Goal: Complete application form: Complete application form

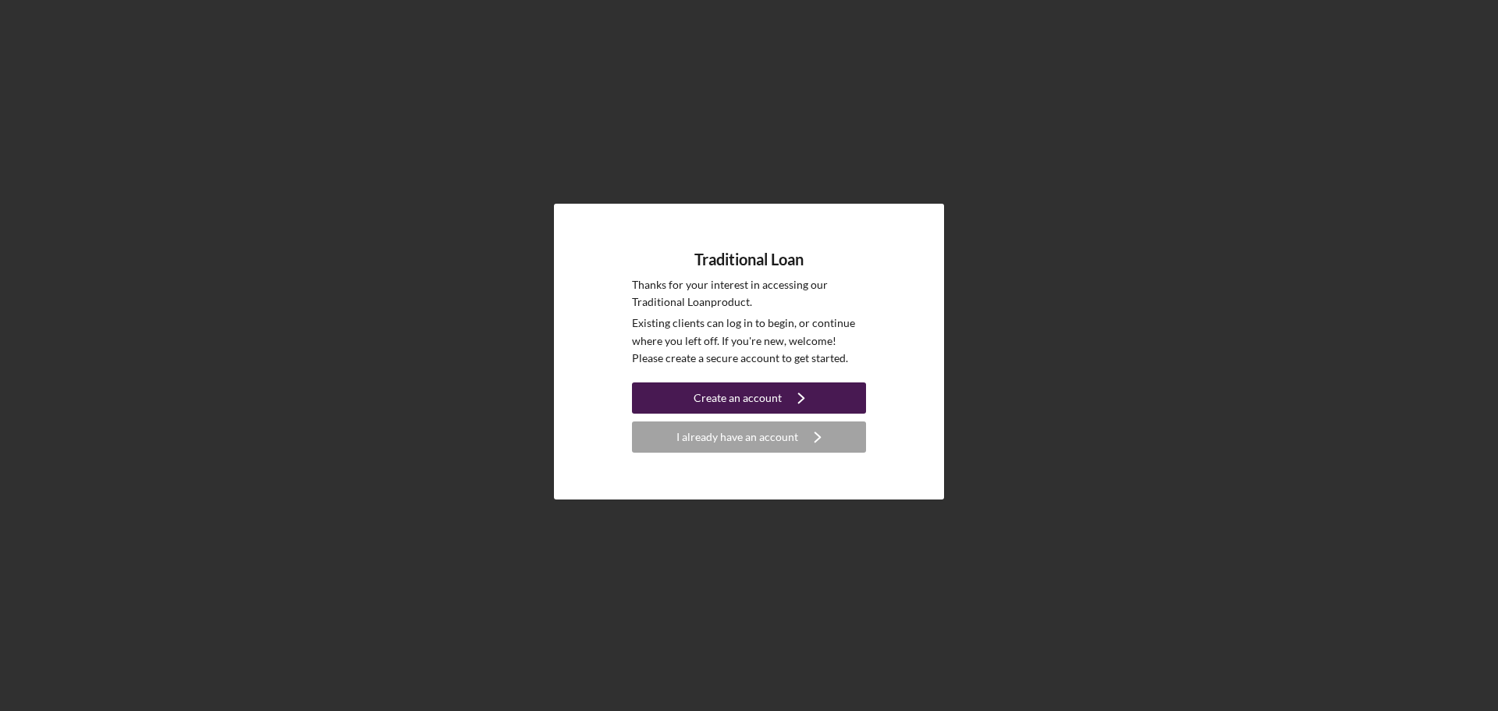
click at [768, 394] on div "Create an account" at bounding box center [738, 397] width 88 height 31
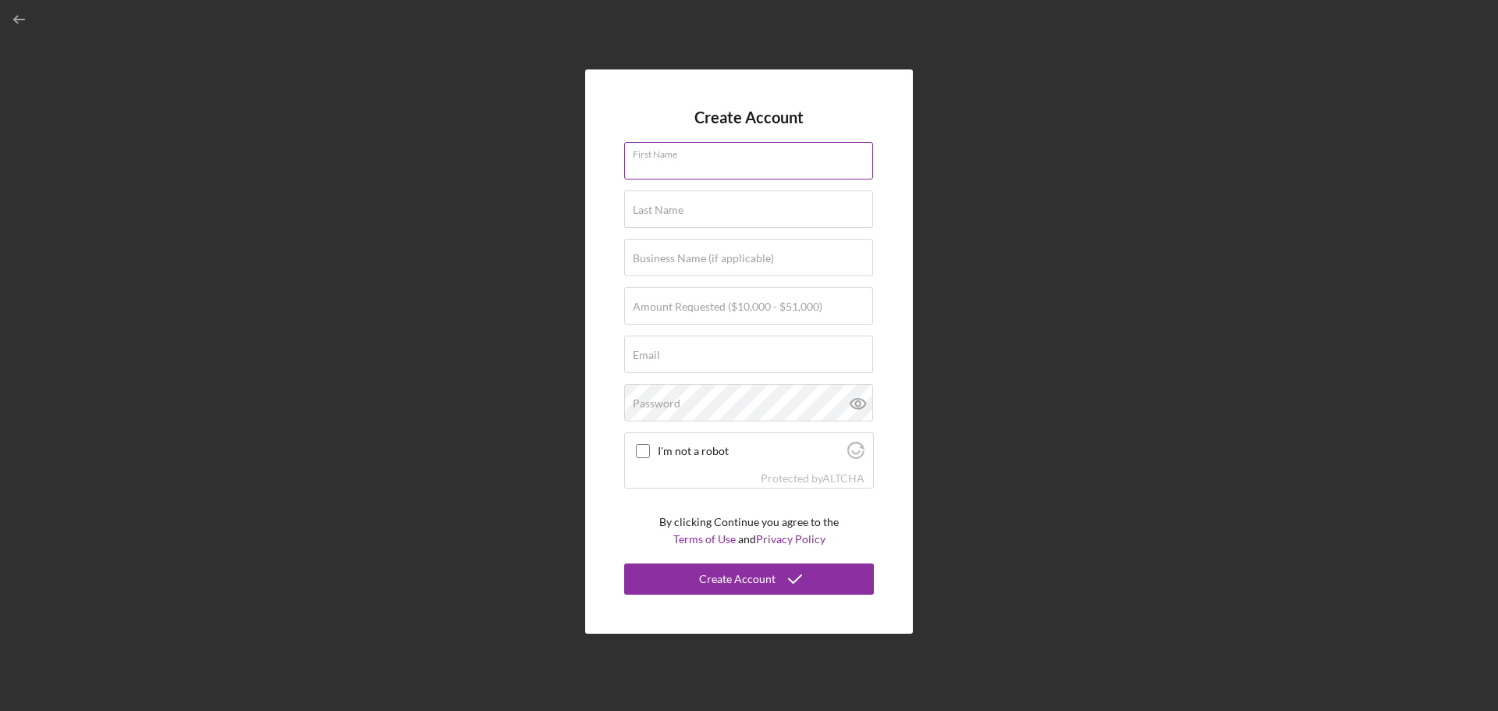
click at [643, 169] on input "First Name" at bounding box center [748, 160] width 249 height 37
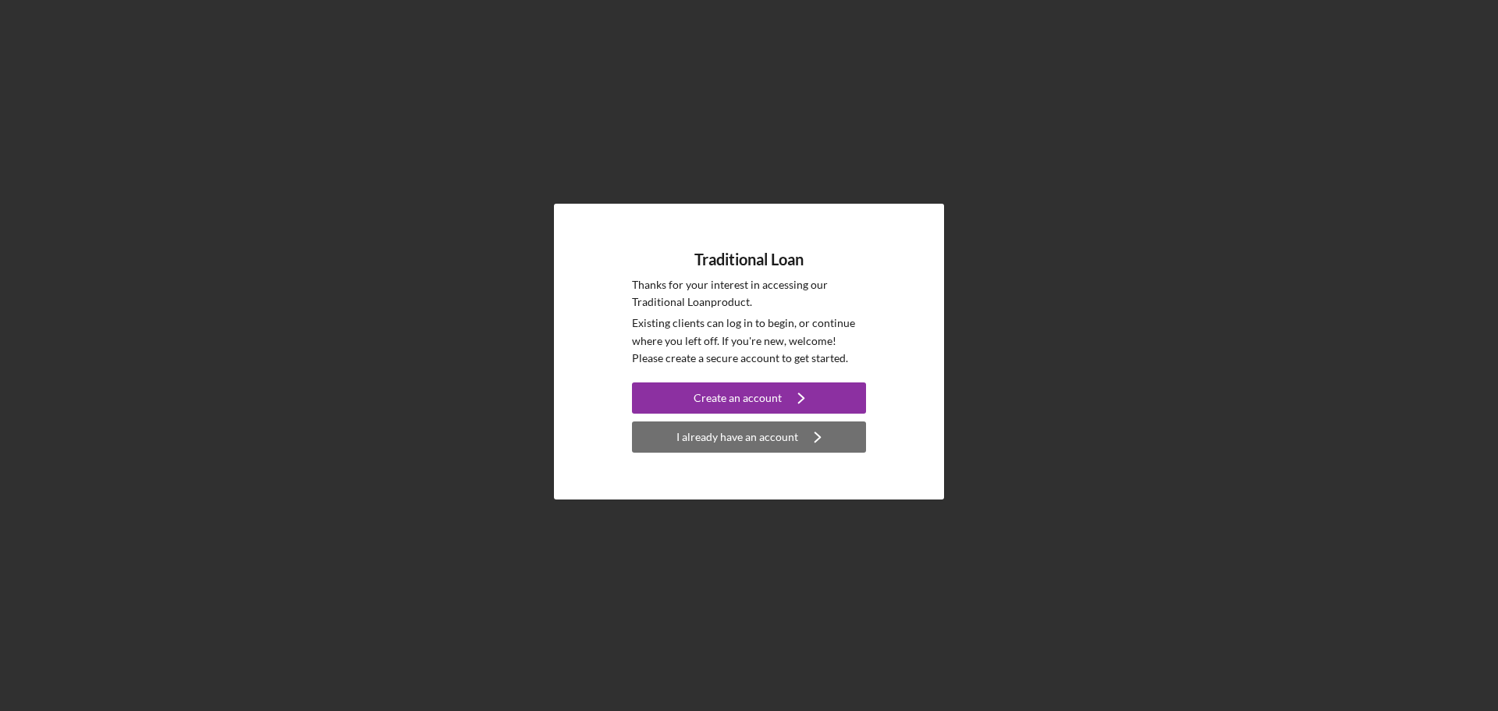
click at [752, 422] on div "I already have an account" at bounding box center [737, 436] width 122 height 31
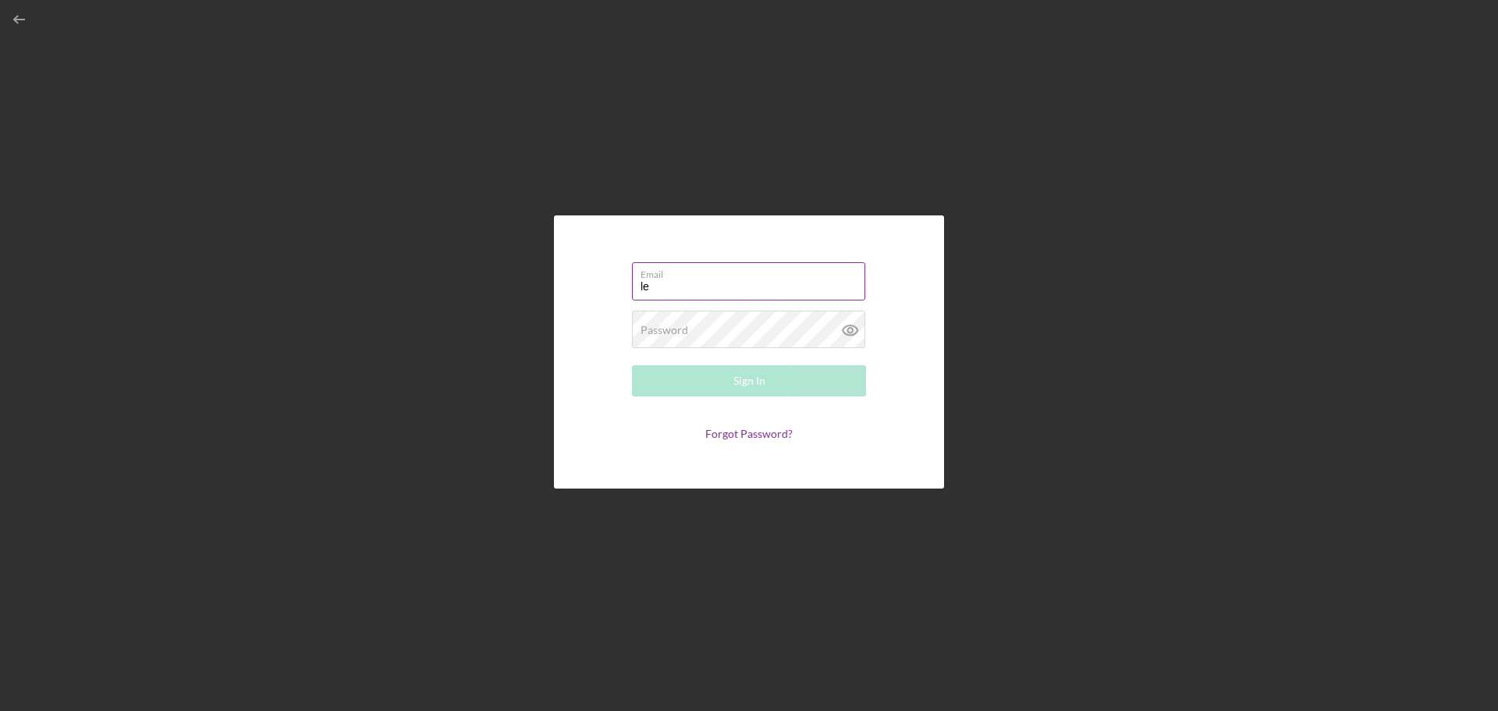
type input "l"
type input "[EMAIL_ADDRESS][DOMAIN_NAME]"
click at [779, 383] on button "Sign In" at bounding box center [749, 380] width 234 height 31
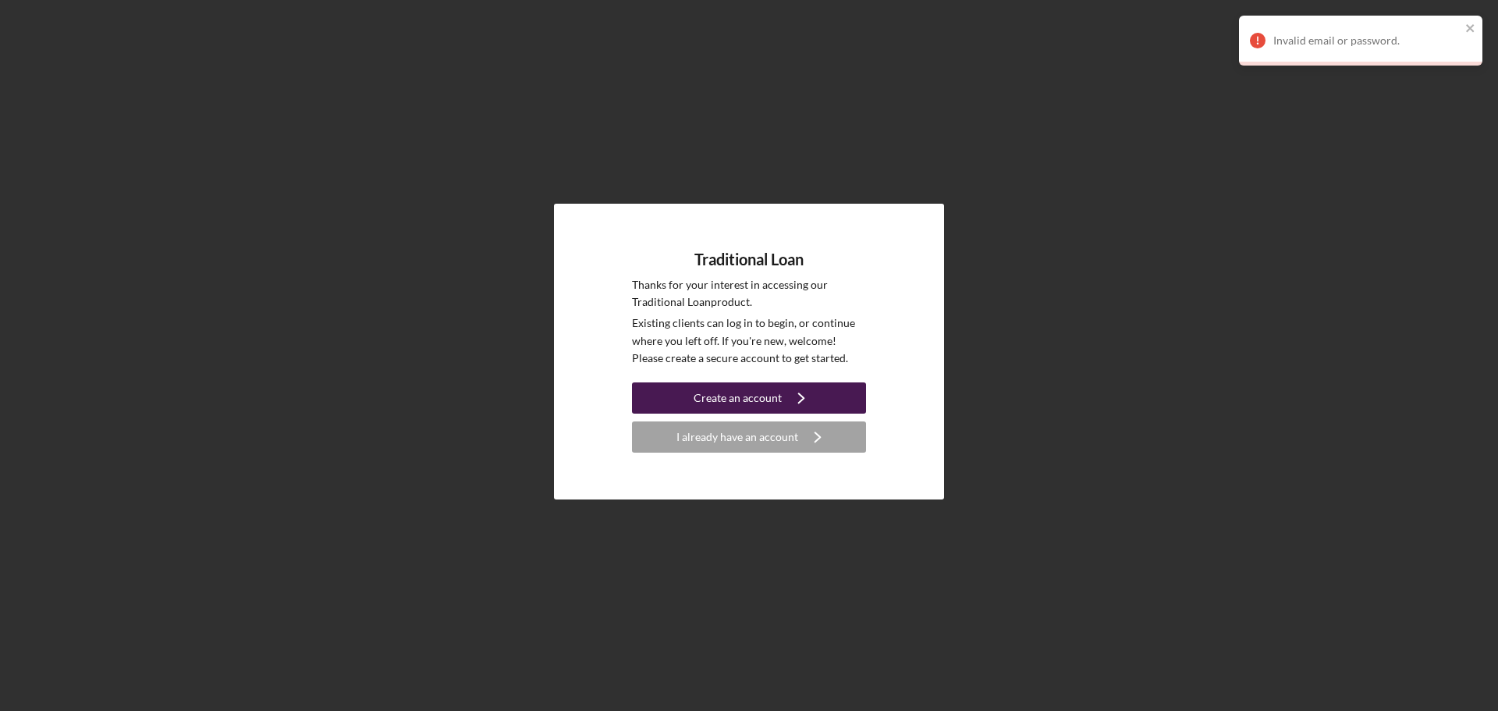
click at [786, 403] on icon "Icon/Navigate" at bounding box center [801, 397] width 39 height 39
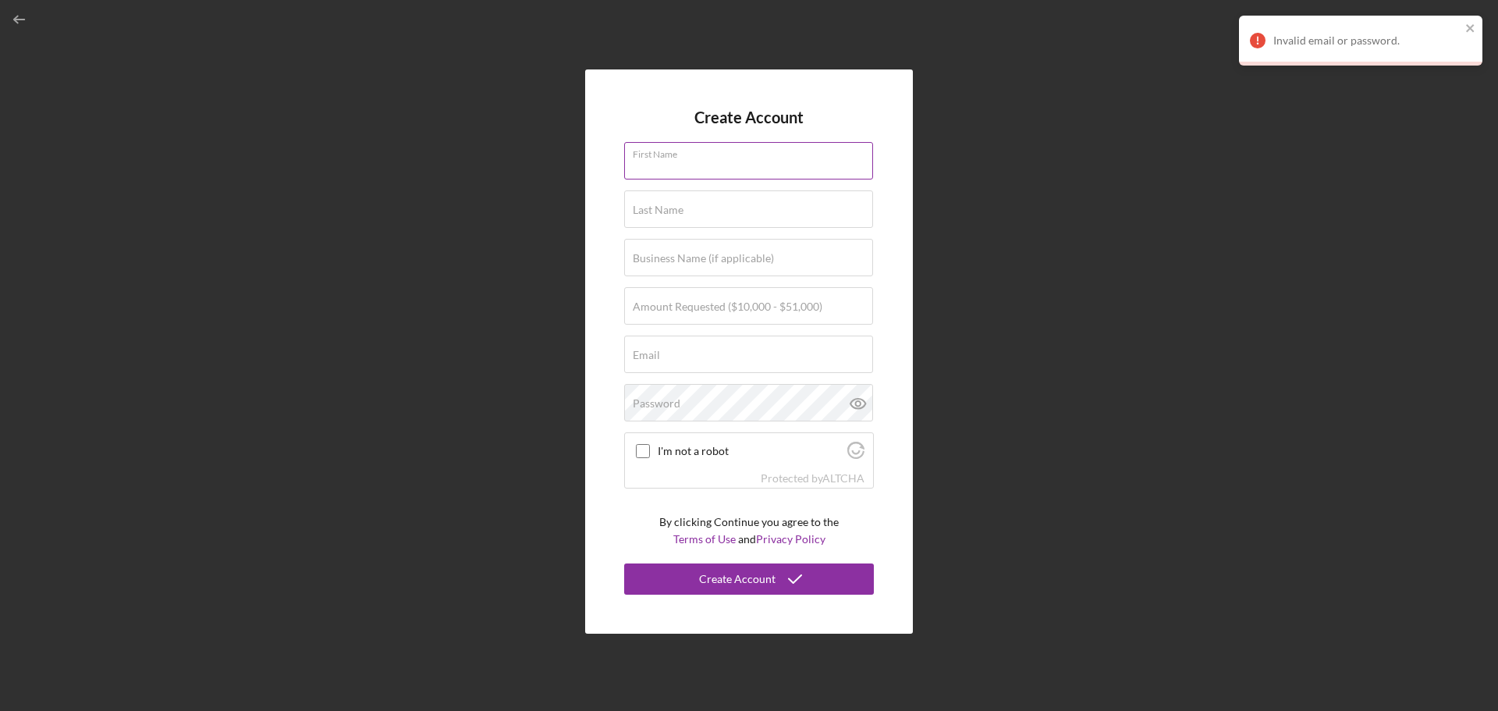
click at [663, 149] on div "First Name" at bounding box center [749, 161] width 250 height 39
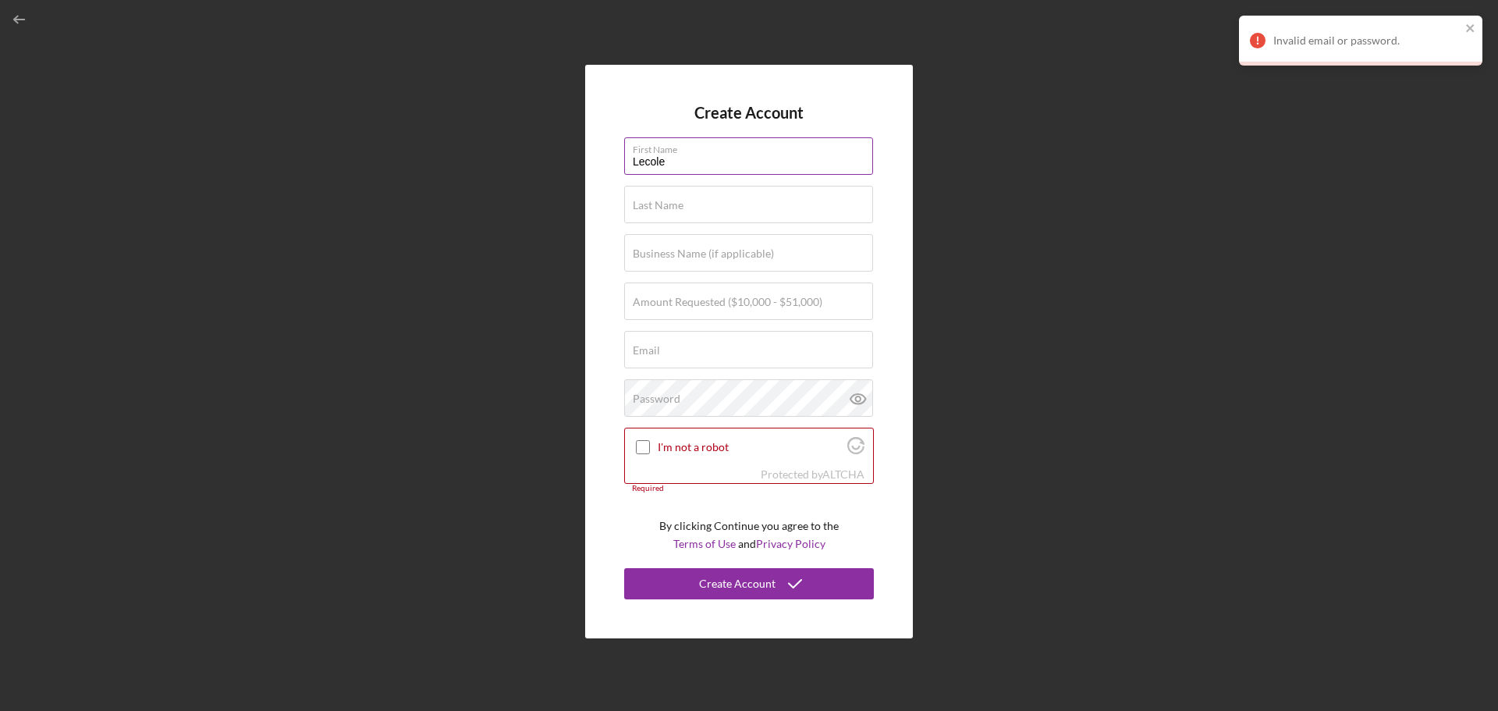
type input "Lecole"
type input "[PERSON_NAME]"
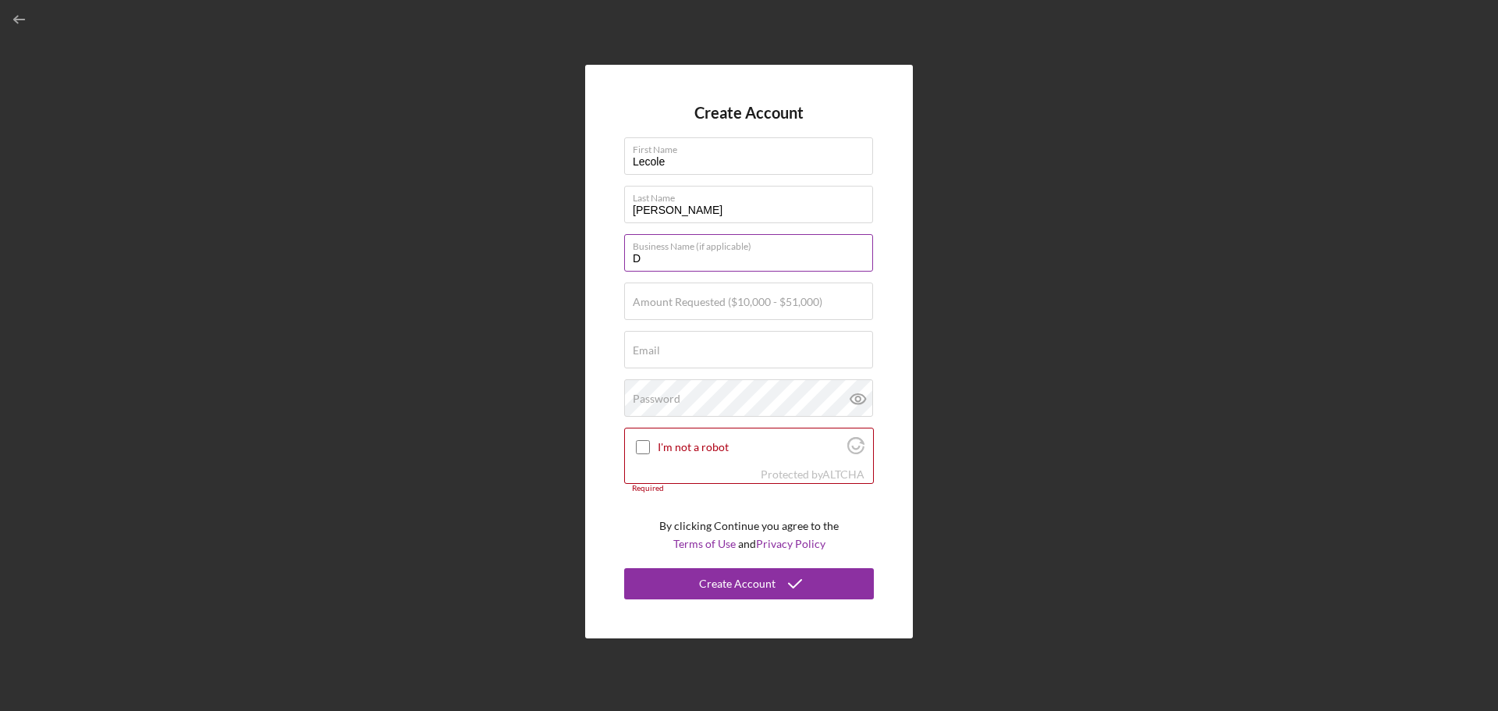
type input "D & D Tax Consulting Service LLC dba Liberty Tax Service"
type input "[EMAIL_ADDRESS][DOMAIN_NAME]"
click at [658, 301] on label "Amount Requested ($10,000 - $51,000)" at bounding box center [728, 302] width 190 height 12
click at [658, 301] on input "Amount Requested ($10,000 - $51,000)" at bounding box center [748, 300] width 249 height 37
type input "$35,000"
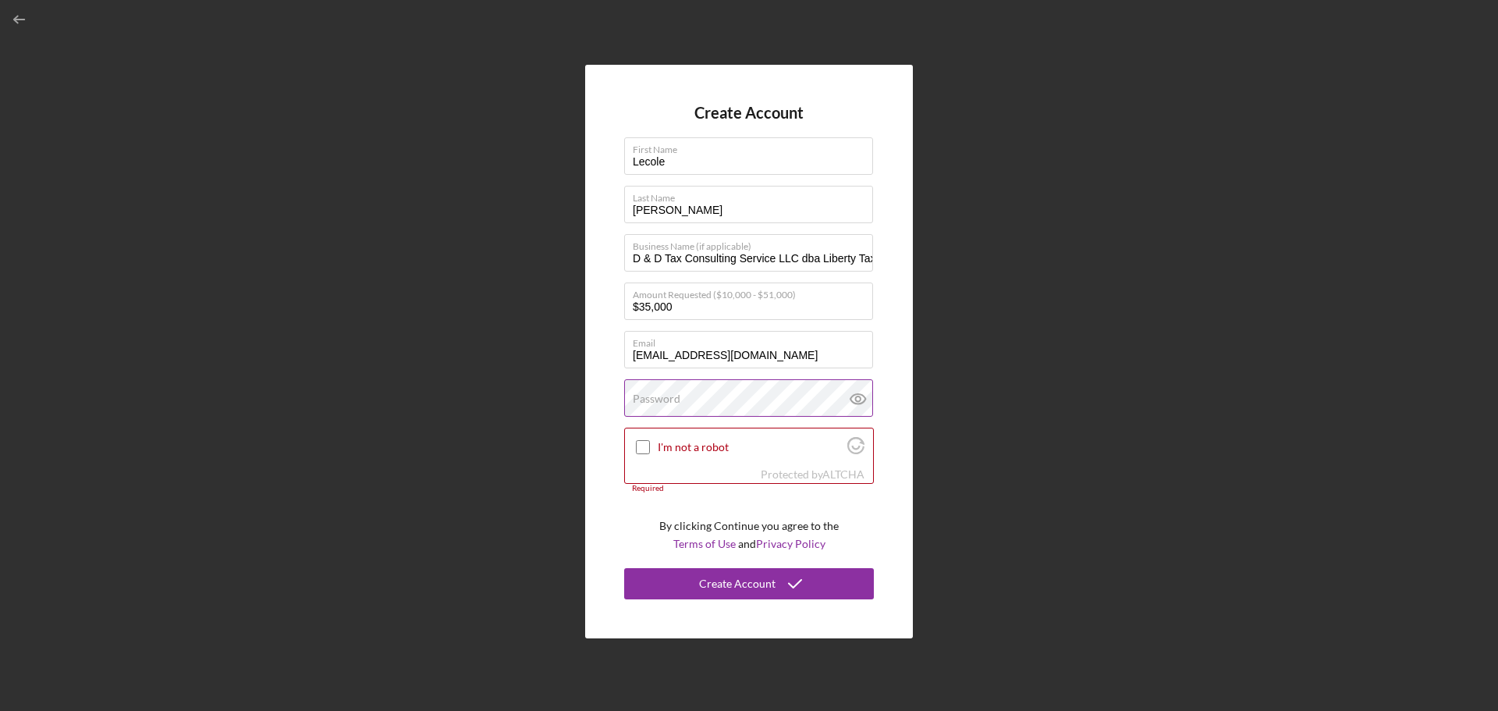
click at [673, 392] on label "Password" at bounding box center [657, 398] width 48 height 12
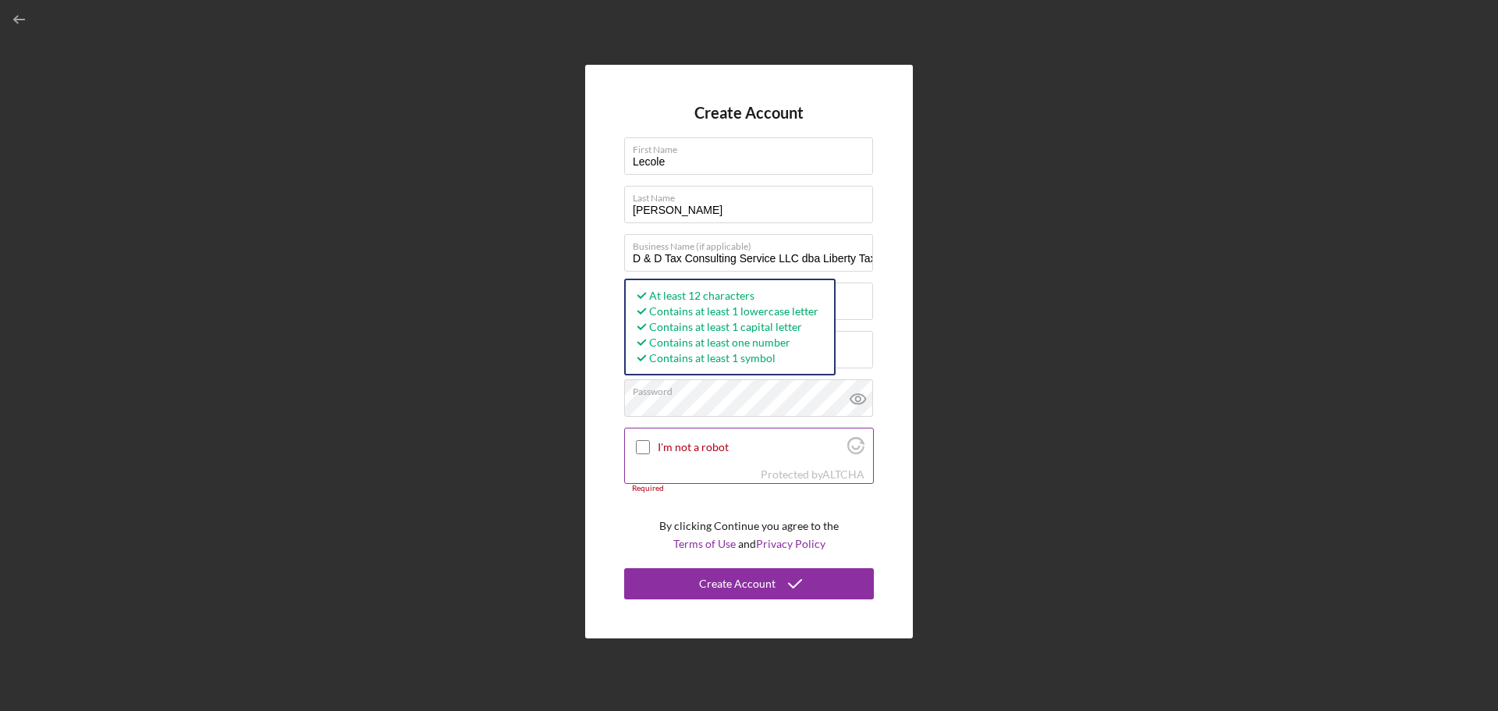
click at [641, 447] on input "I'm not a robot" at bounding box center [643, 447] width 14 height 14
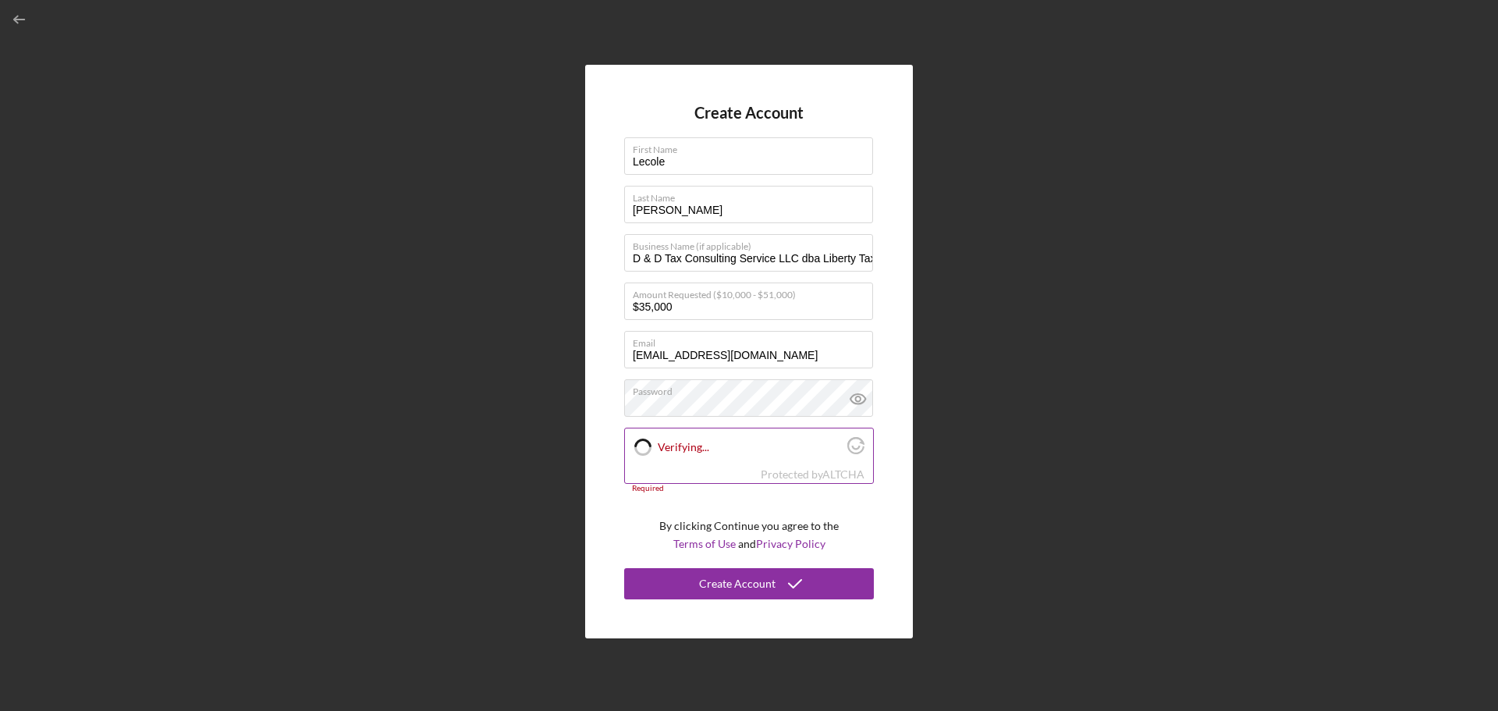
checkbox input "true"
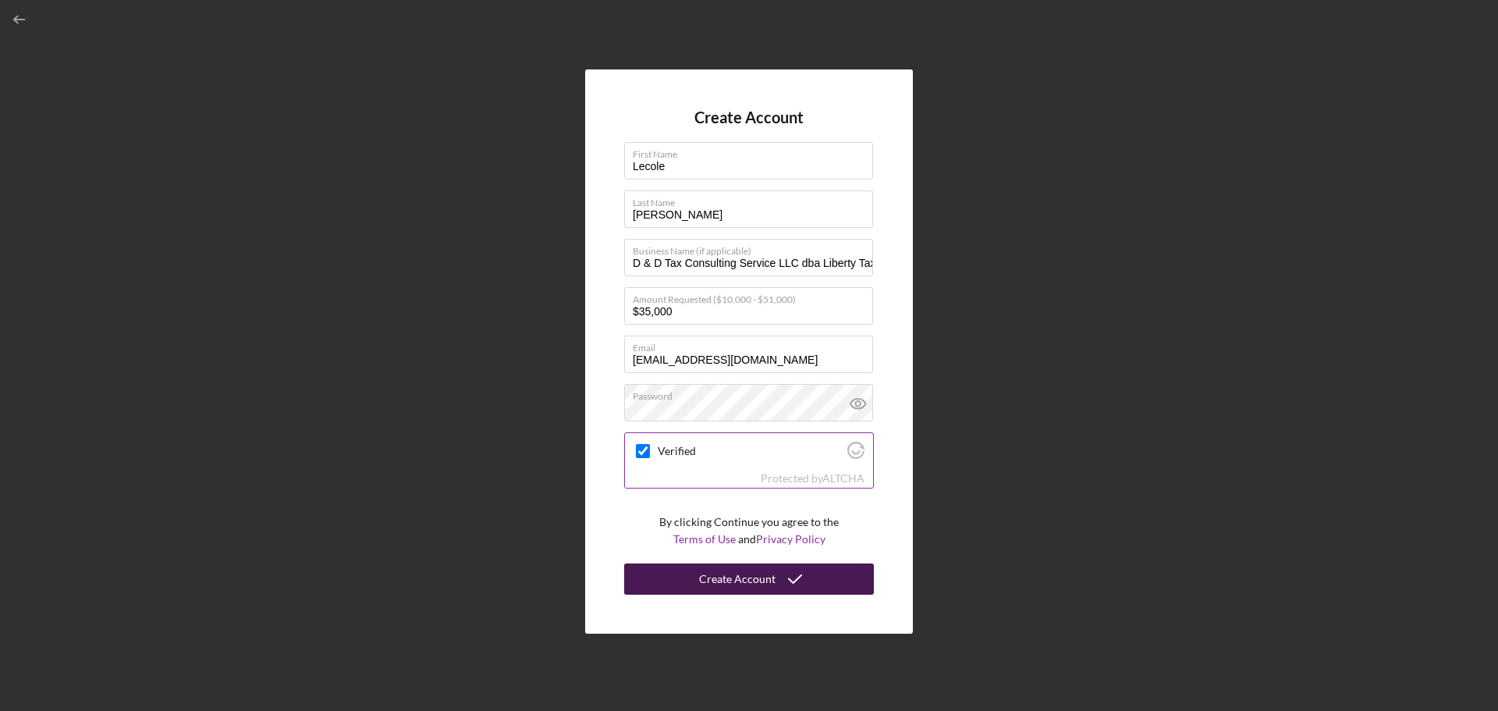
click at [745, 583] on div "Create Account" at bounding box center [737, 578] width 76 height 31
